Goal: Transaction & Acquisition: Purchase product/service

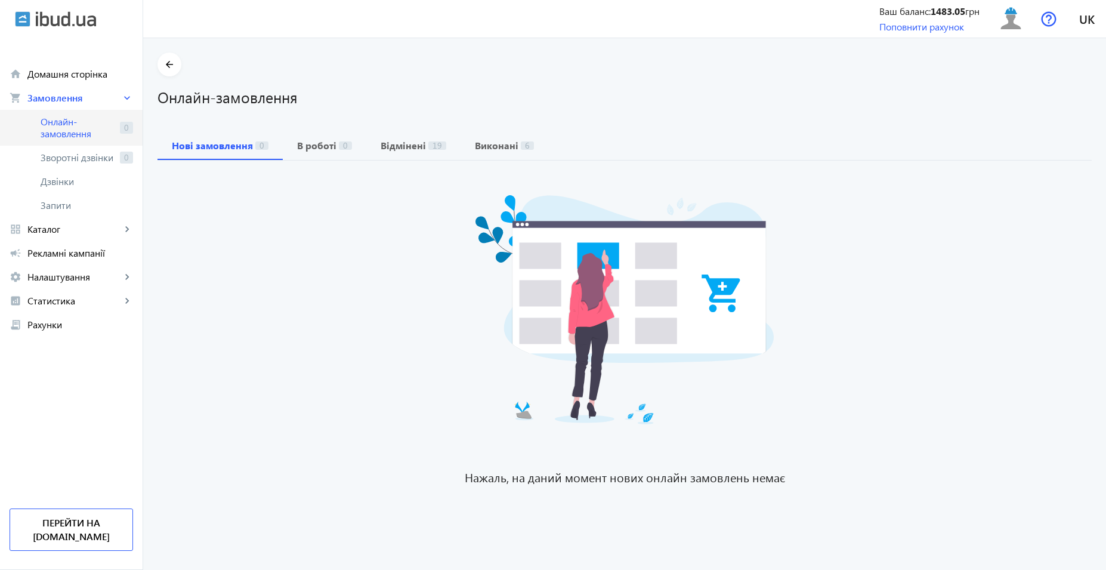
click at [56, 126] on span "Онлайн-замовлення" at bounding box center [78, 128] width 75 height 24
click at [55, 136] on span "Онлайн-замовлення" at bounding box center [78, 128] width 75 height 24
click at [64, 129] on span "Онлайн-замовлення" at bounding box center [78, 128] width 75 height 24
click at [82, 125] on span "Онлайн-замовлення" at bounding box center [78, 128] width 75 height 24
click at [78, 126] on span "Онлайн-замовлення" at bounding box center [78, 128] width 75 height 24
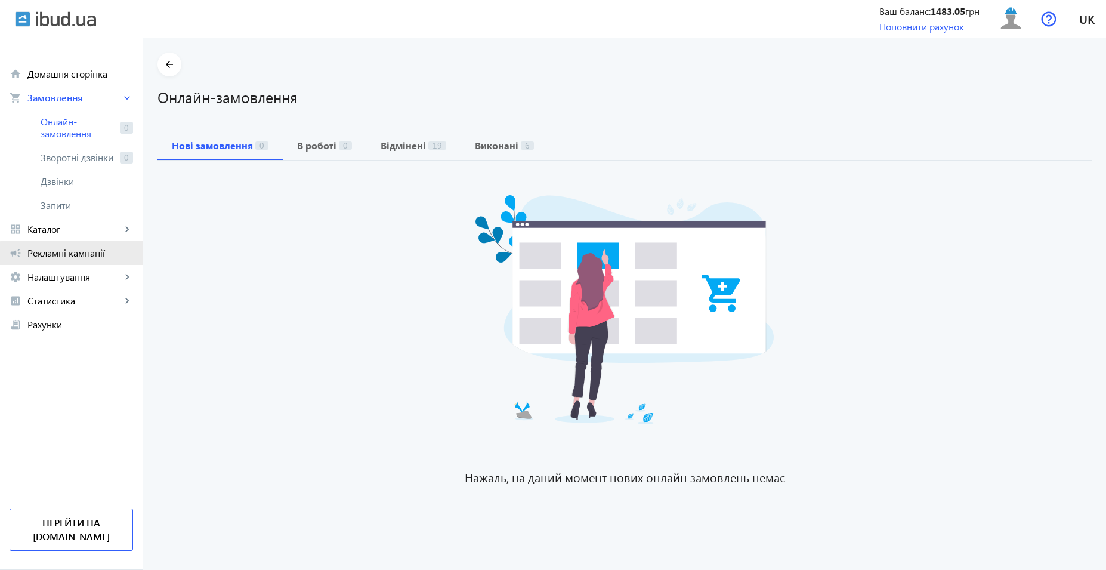
click at [80, 255] on span "Рекламні кампанії" at bounding box center [80, 253] width 106 height 12
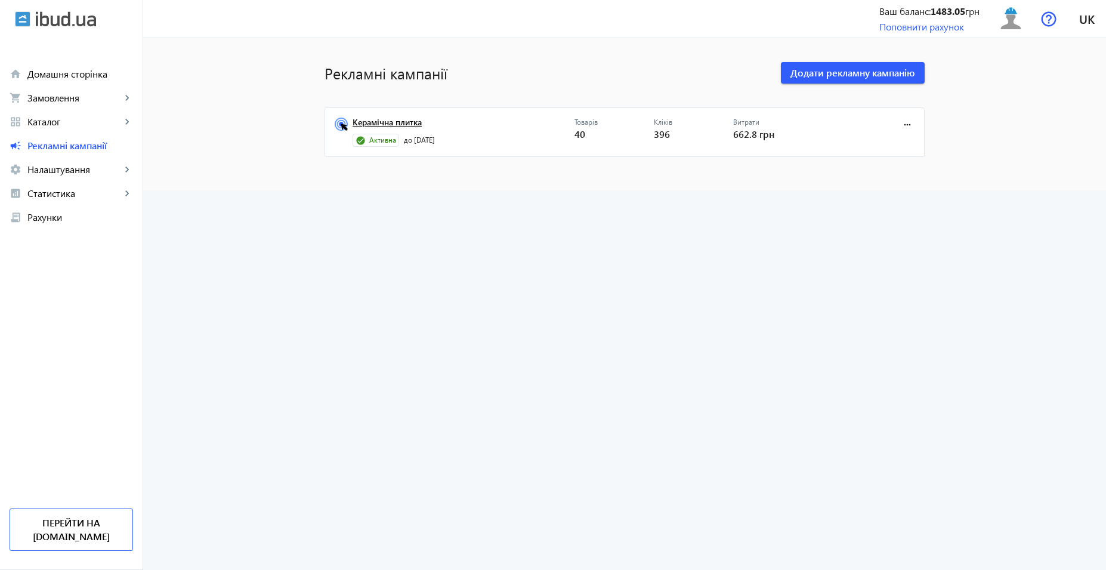
click at [383, 124] on link "Керамічна плитка" at bounding box center [464, 126] width 222 height 17
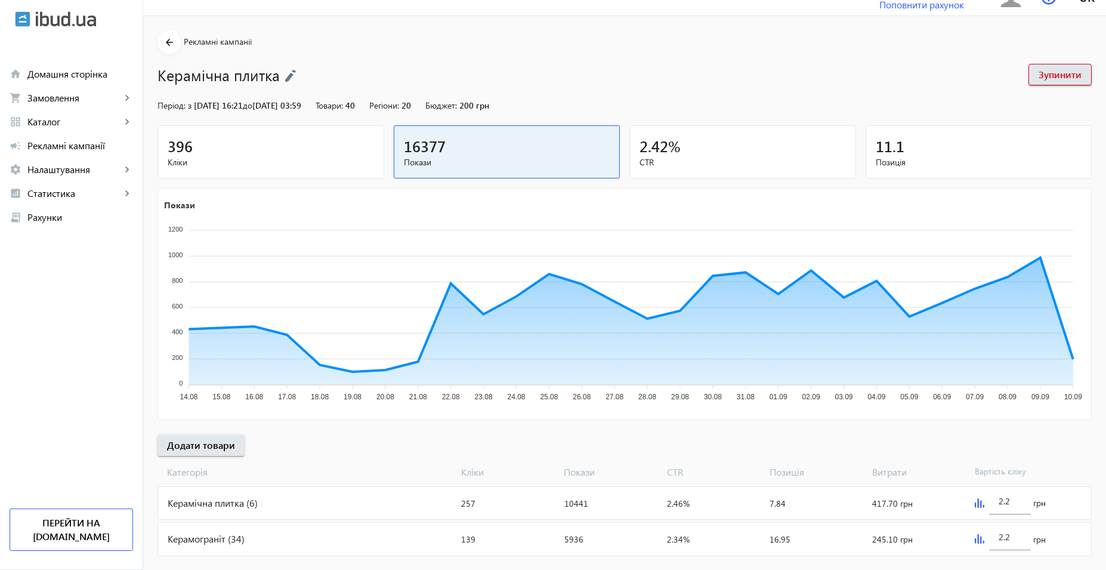
scroll to position [44, 0]
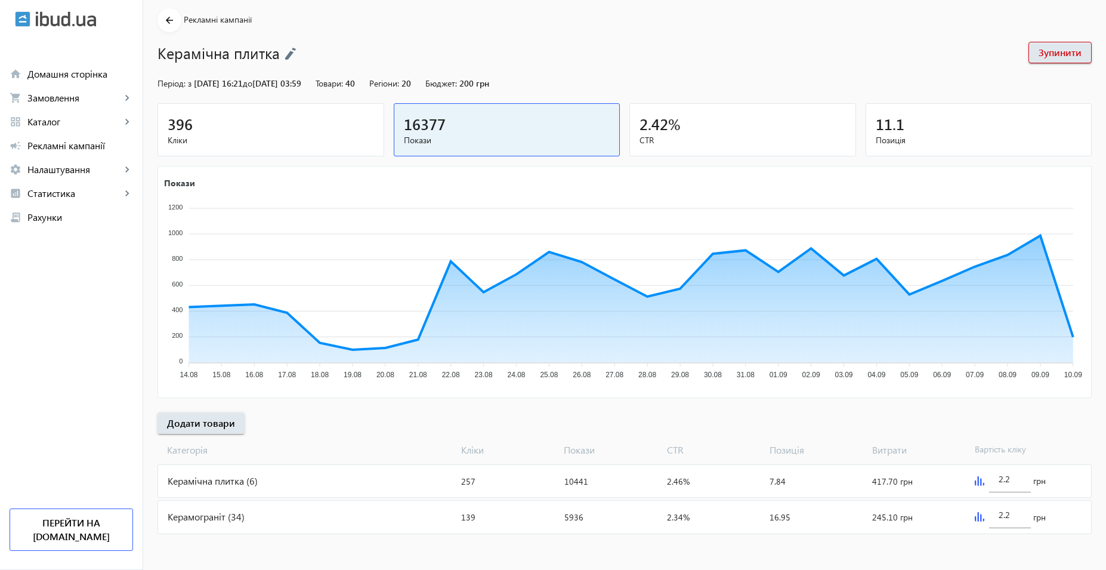
click at [298, 509] on div "Керамограніт (34)" at bounding box center [307, 516] width 298 height 32
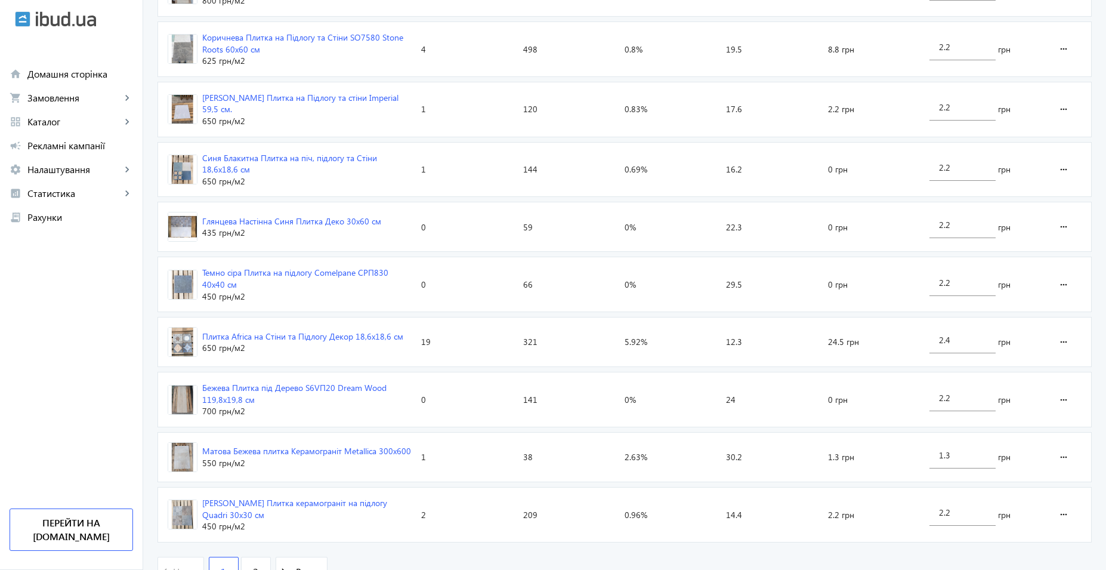
scroll to position [1714, 0]
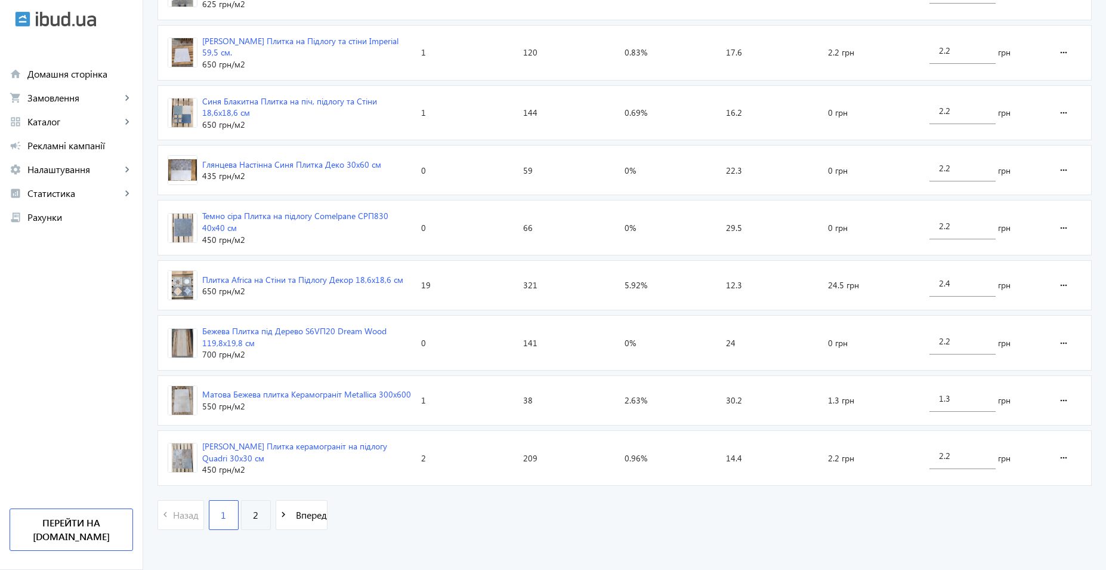
click at [253, 508] on span "2" at bounding box center [255, 514] width 5 height 13
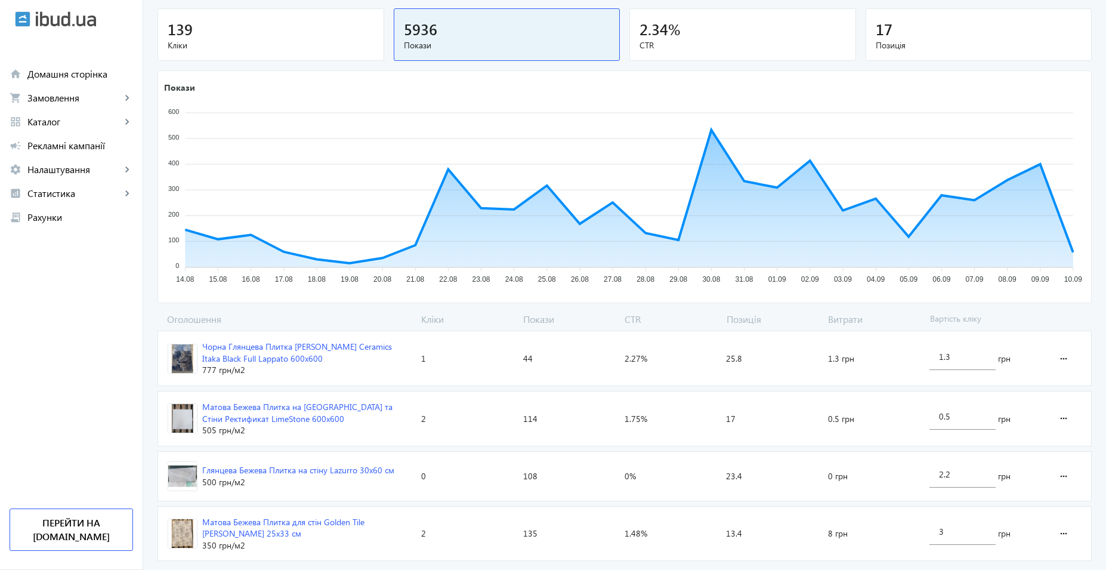
scroll to position [203, 0]
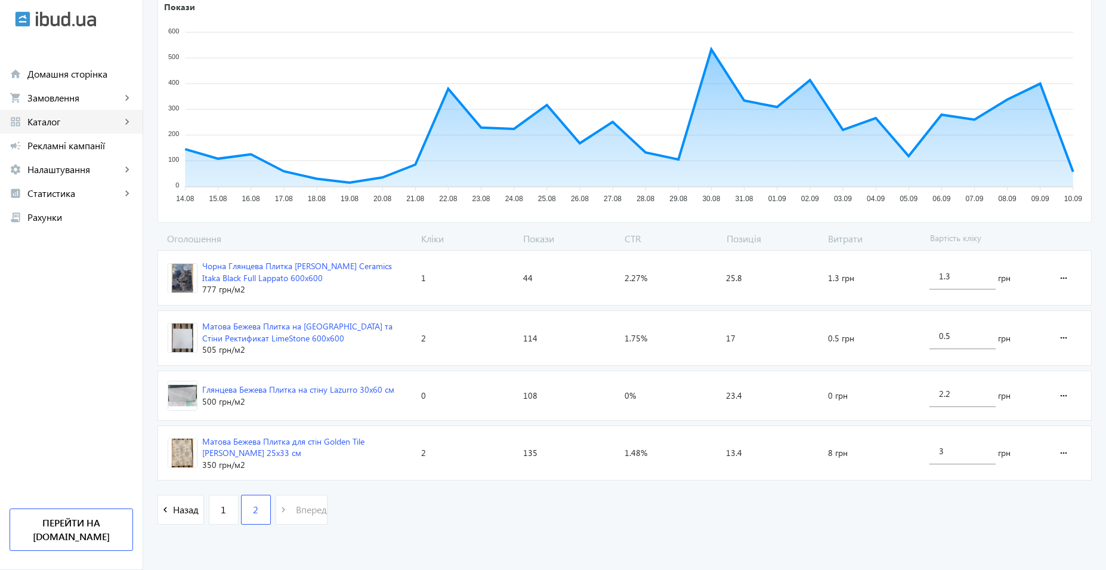
click at [63, 119] on span "Каталог" at bounding box center [74, 122] width 94 height 12
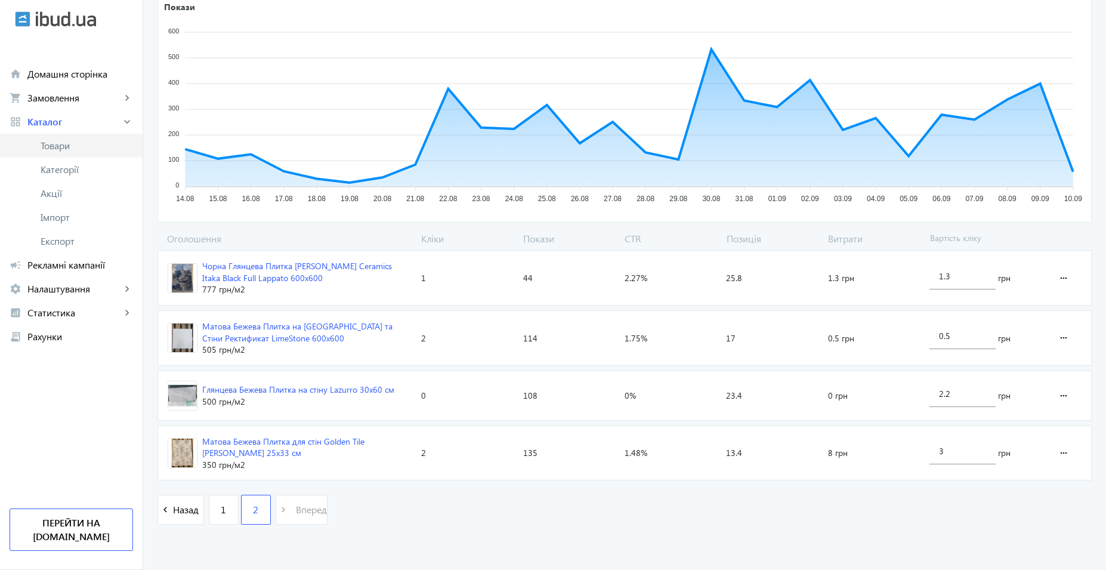
click at [85, 140] on span "Товари" at bounding box center [87, 146] width 92 height 12
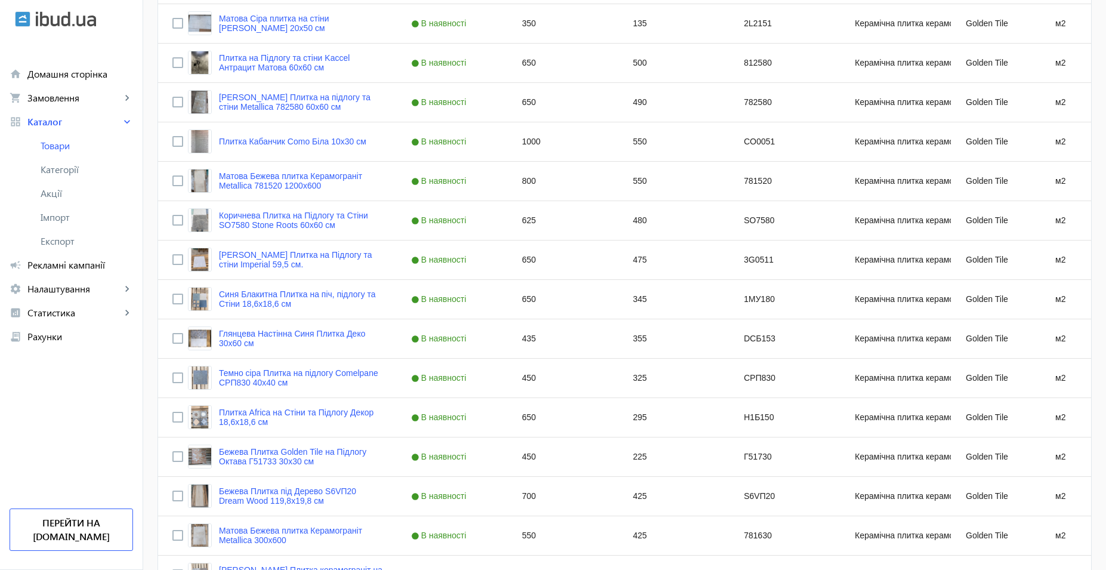
scroll to position [1430, 0]
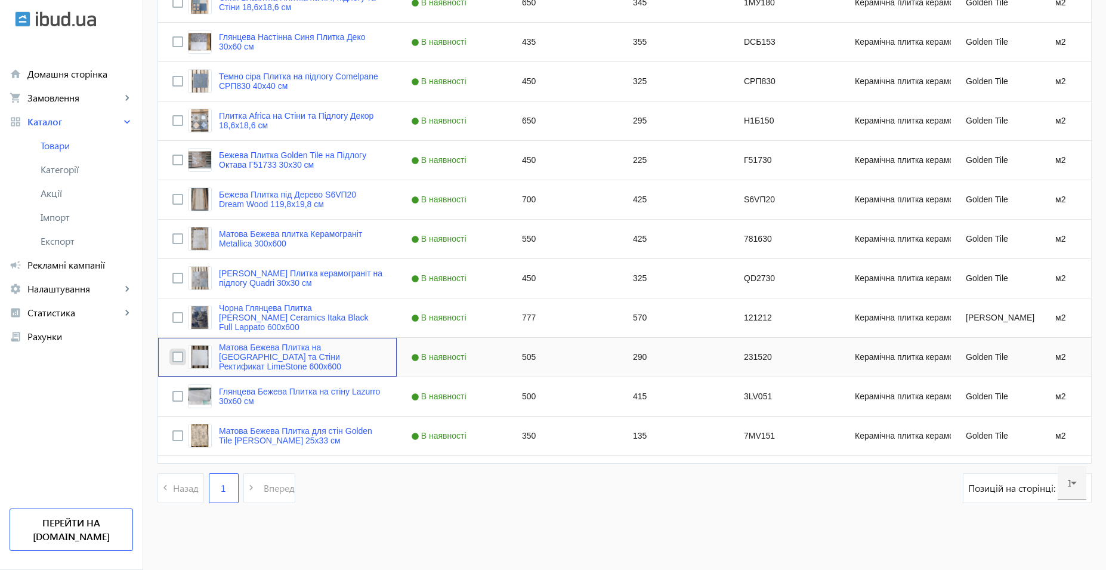
click at [172, 357] on input "Press Space to toggle row selection (unchecked)" at bounding box center [177, 356] width 11 height 11
checkbox input "true"
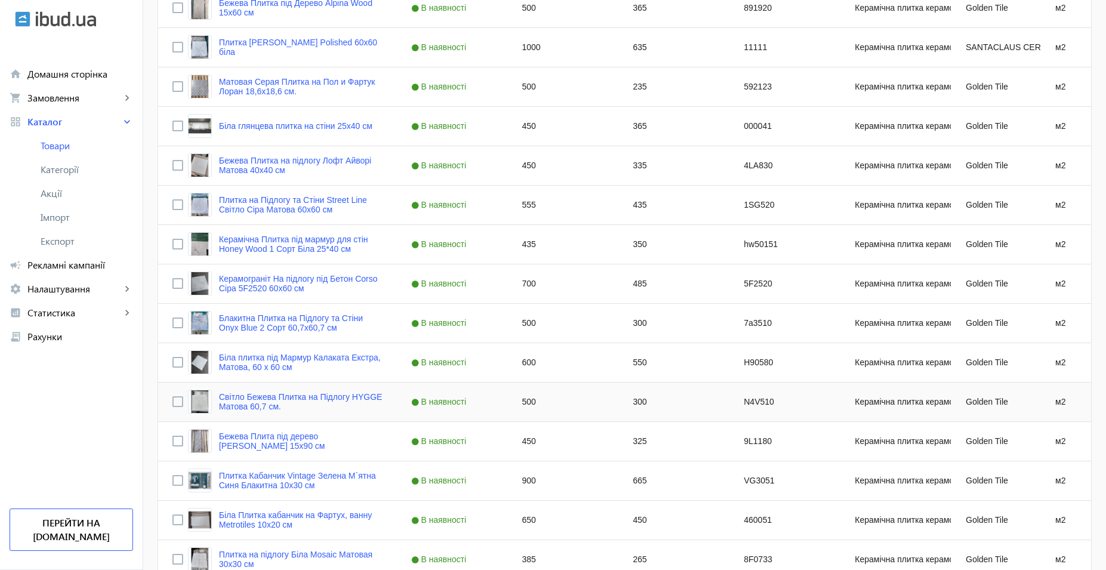
scroll to position [416, 0]
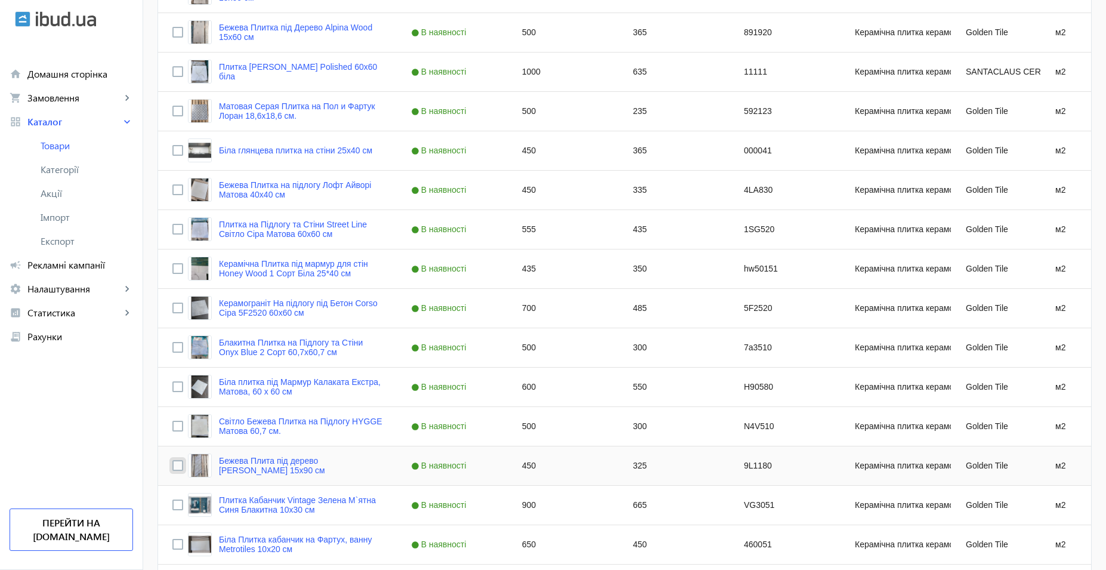
click at [172, 465] on input "Press Space to toggle row selection (unchecked)" at bounding box center [177, 465] width 11 height 11
checkbox input "true"
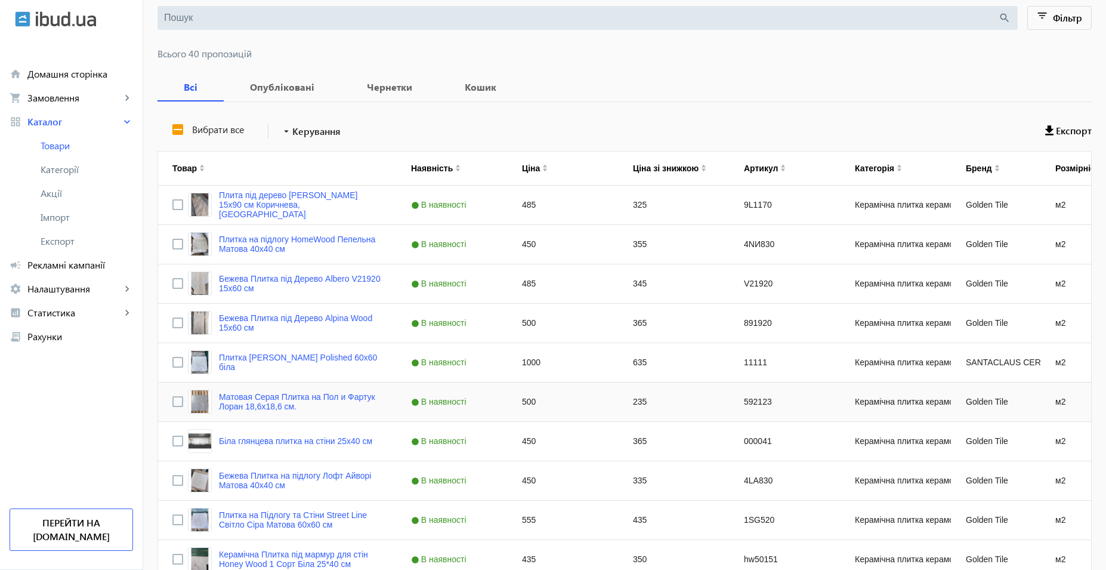
scroll to position [0, 0]
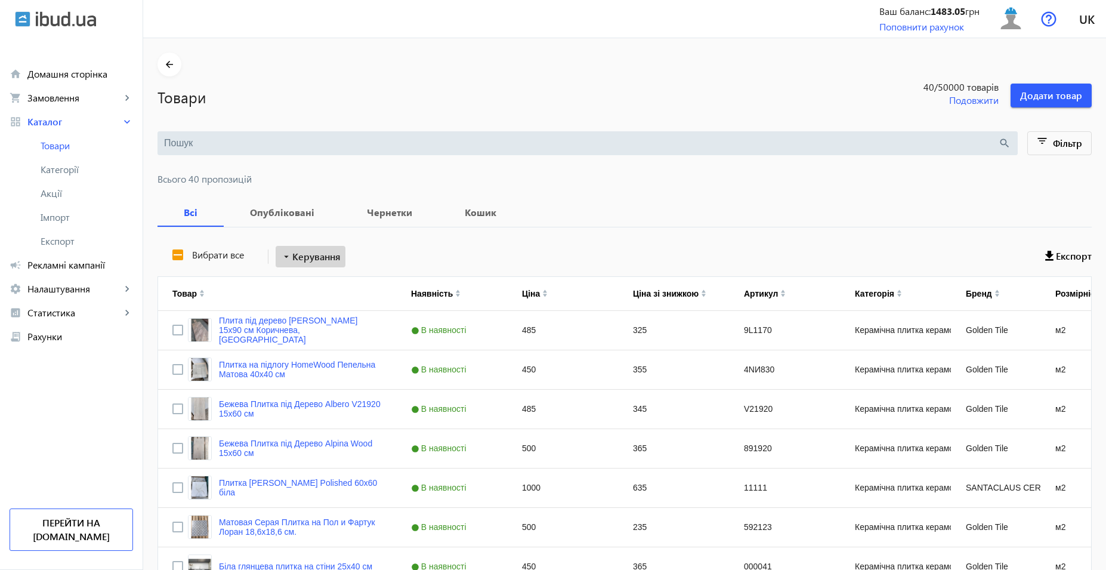
click at [290, 266] on span at bounding box center [311, 256] width 70 height 29
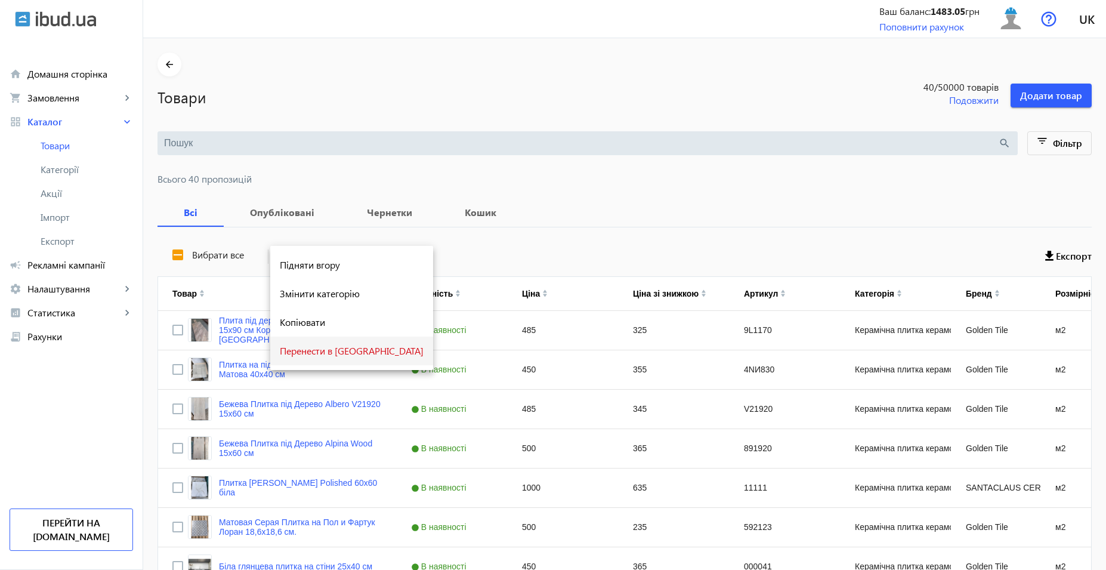
click at [330, 349] on span "Перенести в [GEOGRAPHIC_DATA]" at bounding box center [352, 351] width 144 height 10
